Goal: Task Accomplishment & Management: Manage account settings

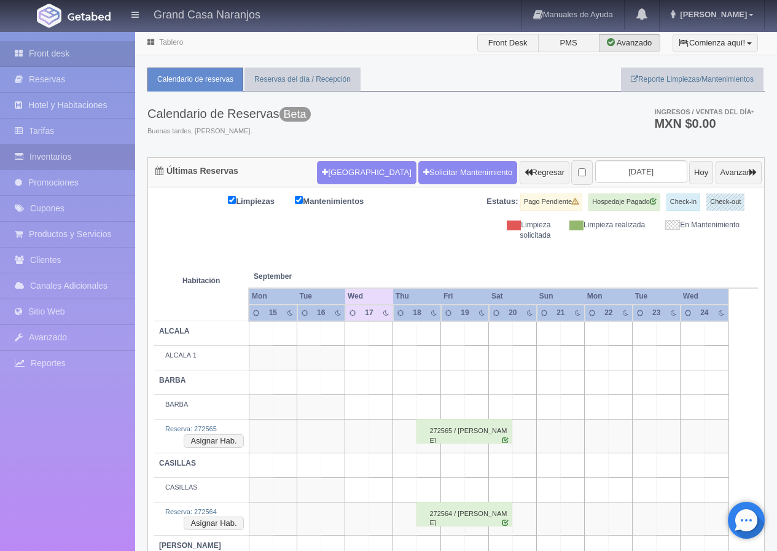
click at [50, 157] on link "Inventarios" at bounding box center [67, 156] width 135 height 25
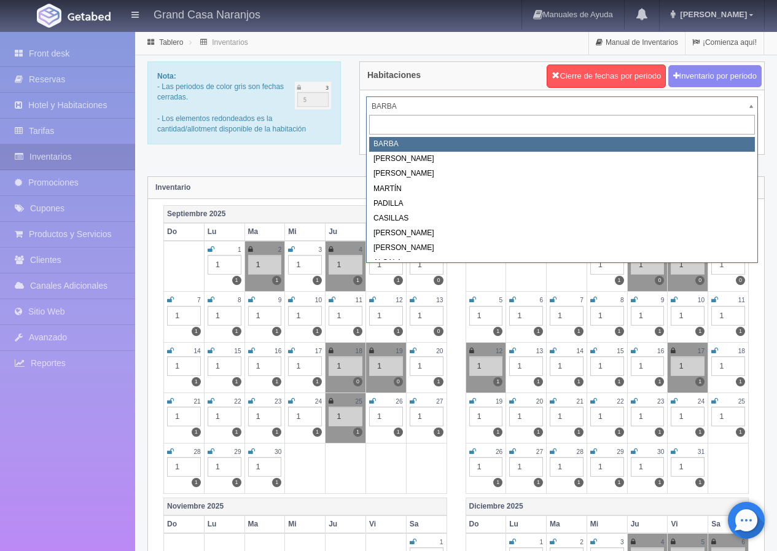
drag, startPoint x: 395, startPoint y: 109, endPoint x: 395, endPoint y: 155, distance: 45.5
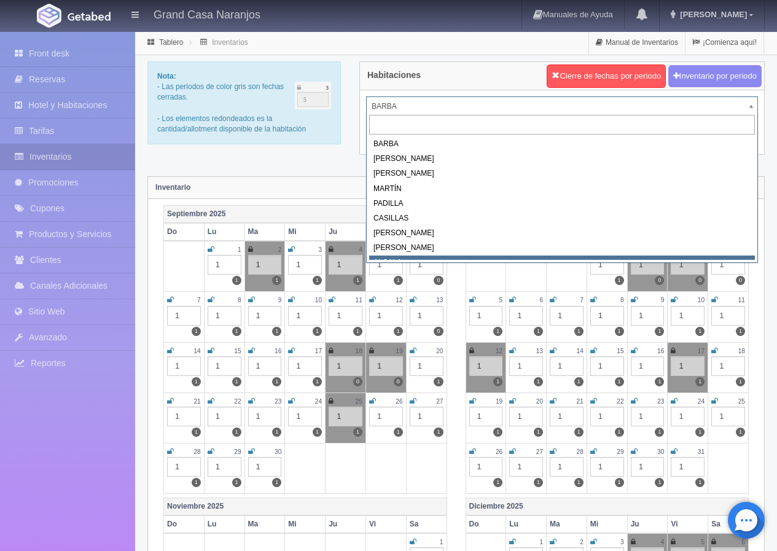
scroll to position [6, 0]
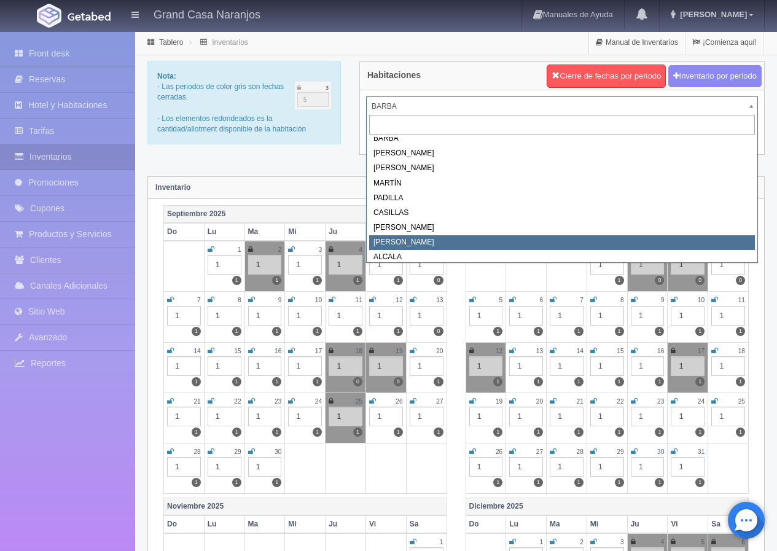
select select "2067"
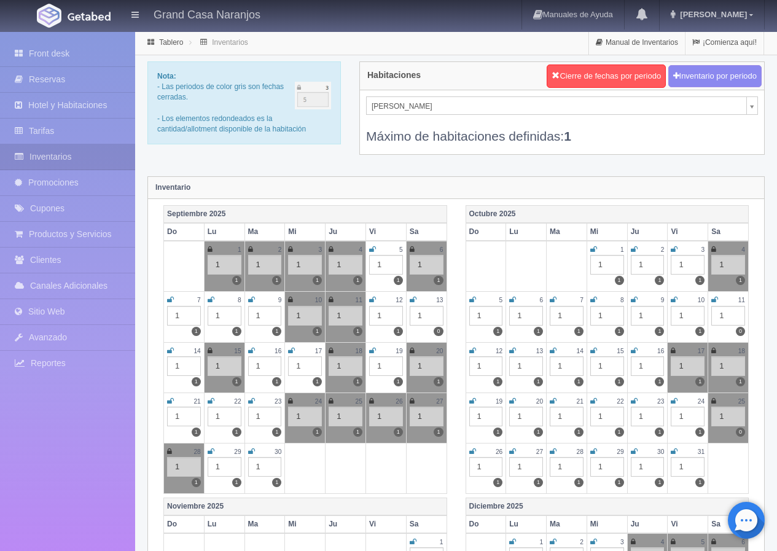
click at [292, 350] on icon at bounding box center [291, 350] width 7 height 7
